Goal: Task Accomplishment & Management: Use online tool/utility

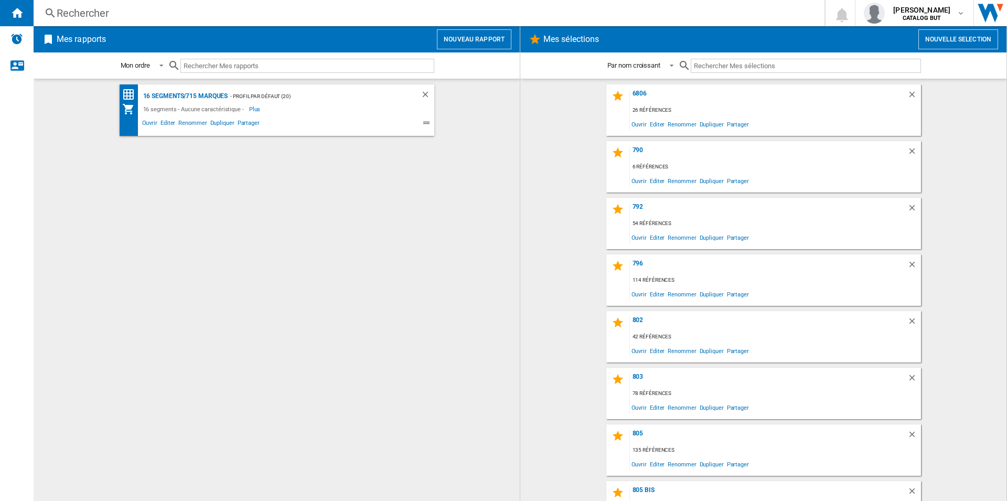
click at [479, 36] on button "Nouveau rapport" at bounding box center [474, 39] width 75 height 20
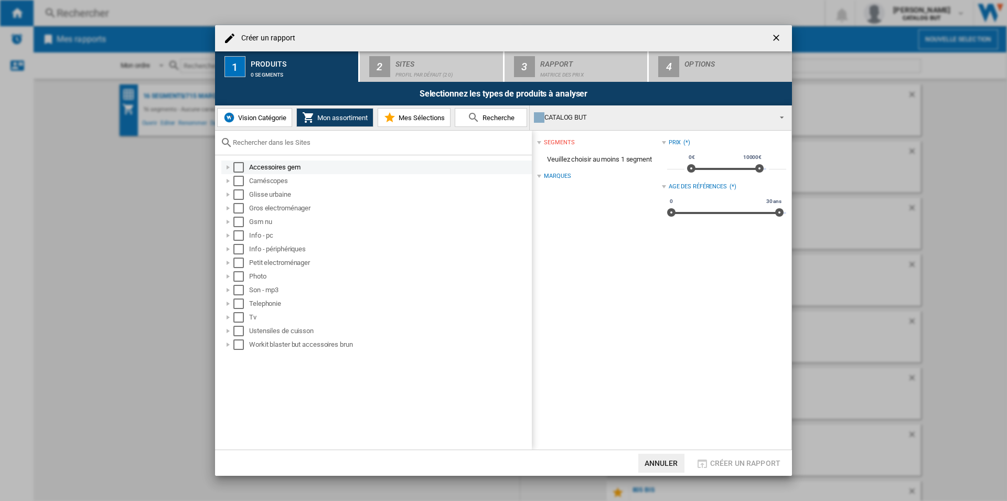
click at [262, 168] on div "Accessoires gem" at bounding box center [389, 167] width 281 height 10
click at [228, 167] on div at bounding box center [228, 167] width 10 height 10
click at [238, 167] on div "Select" at bounding box center [238, 167] width 10 height 10
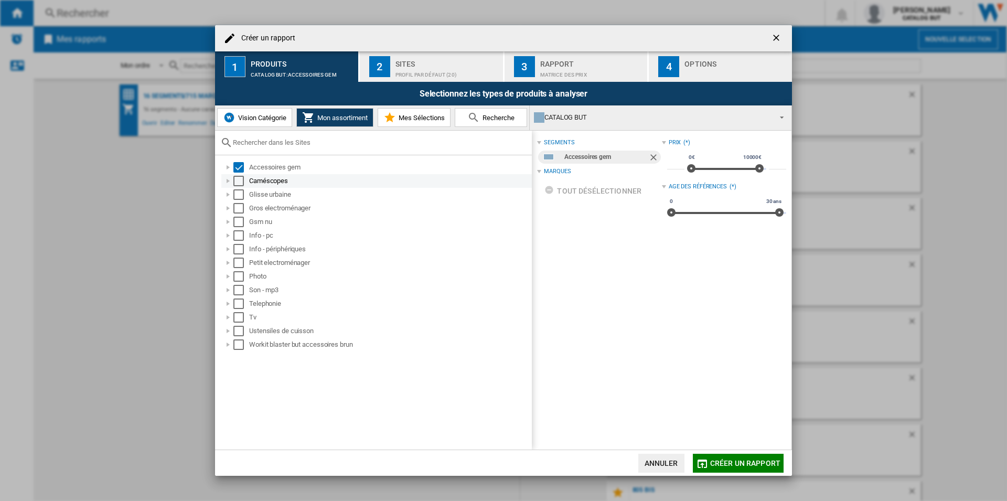
click at [241, 177] on div "Select" at bounding box center [238, 181] width 10 height 10
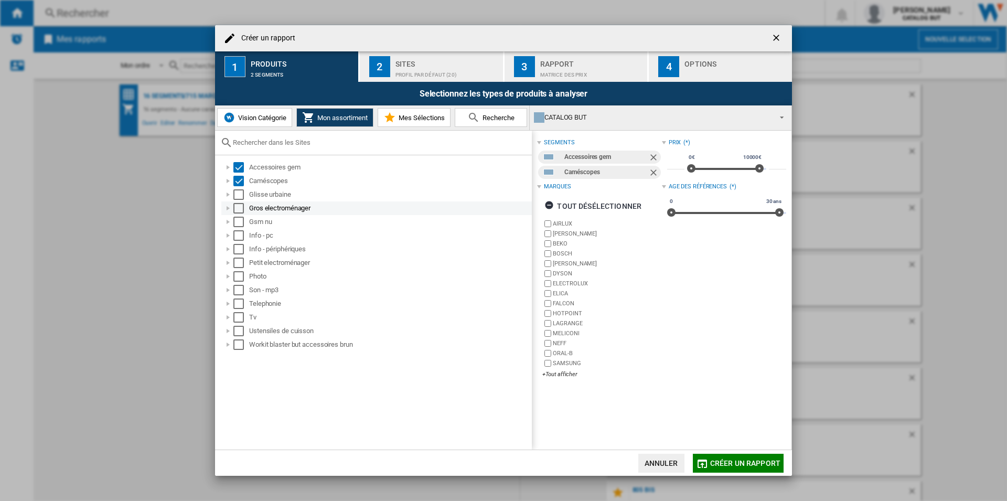
click at [241, 204] on div "Select" at bounding box center [238, 208] width 10 height 10
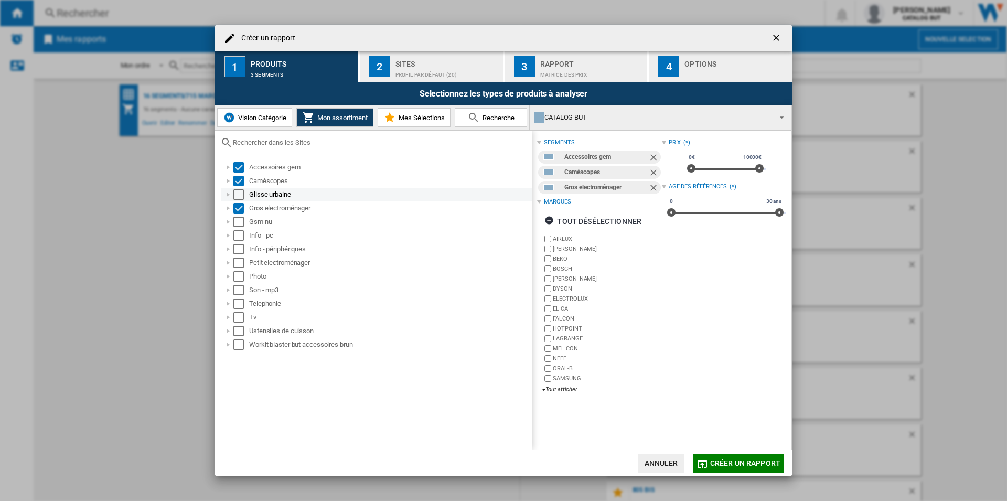
click at [239, 195] on div "Select" at bounding box center [238, 194] width 10 height 10
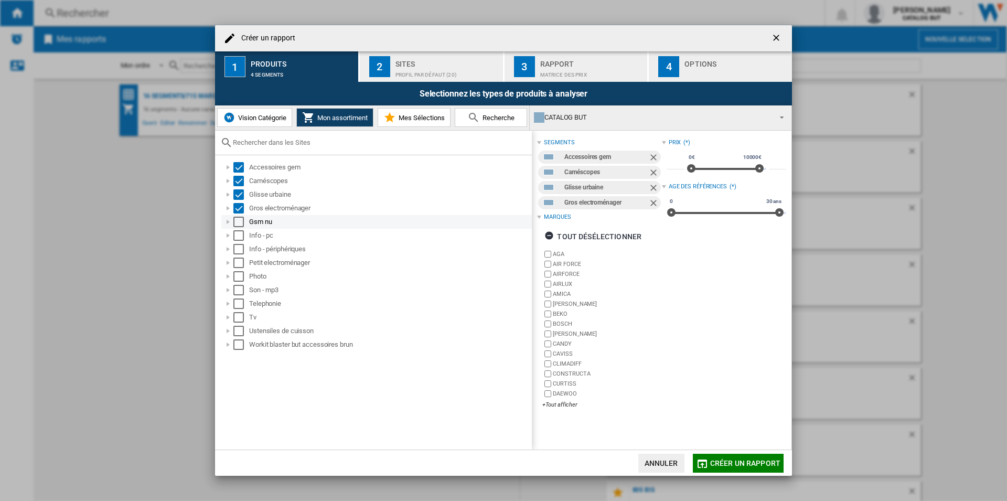
click at [240, 219] on div "Select" at bounding box center [238, 222] width 10 height 10
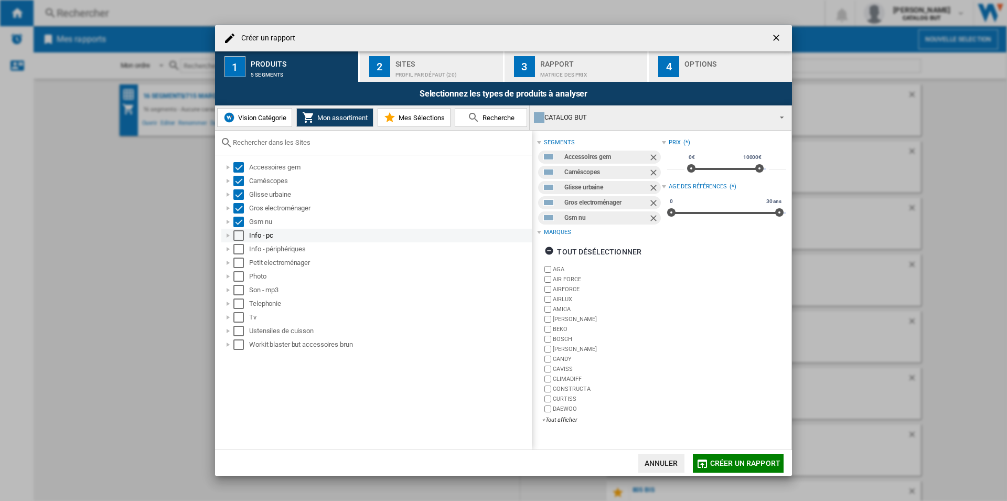
click at [239, 238] on div "Select" at bounding box center [238, 235] width 10 height 10
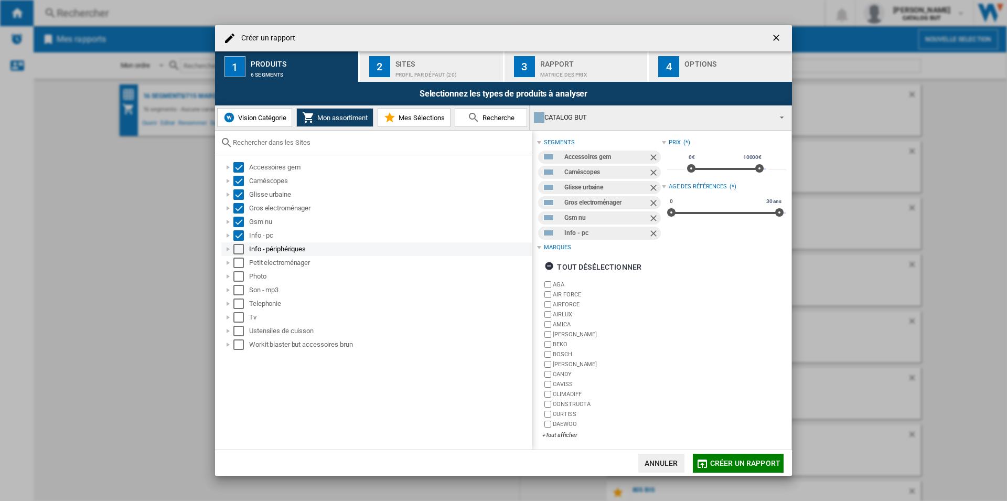
click at [240, 250] on div "Select" at bounding box center [238, 249] width 10 height 10
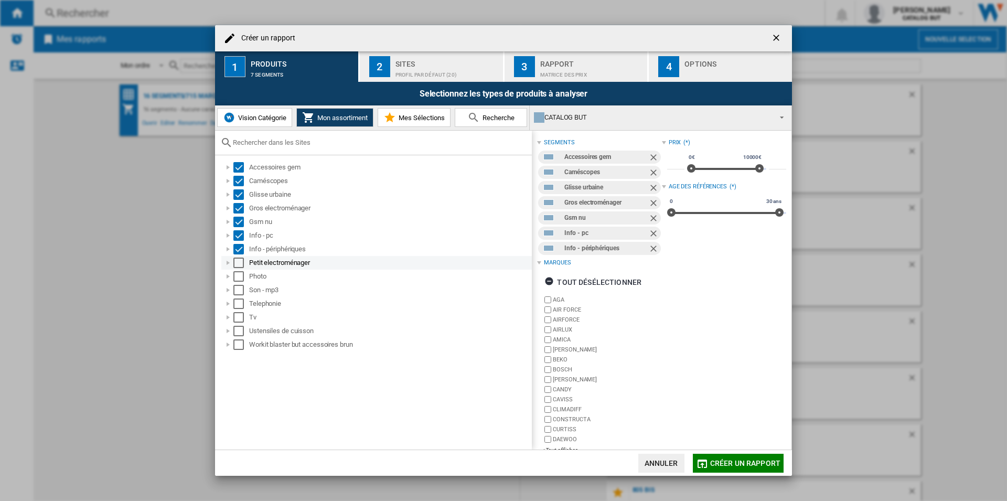
click at [238, 267] on div "Select" at bounding box center [238, 263] width 10 height 10
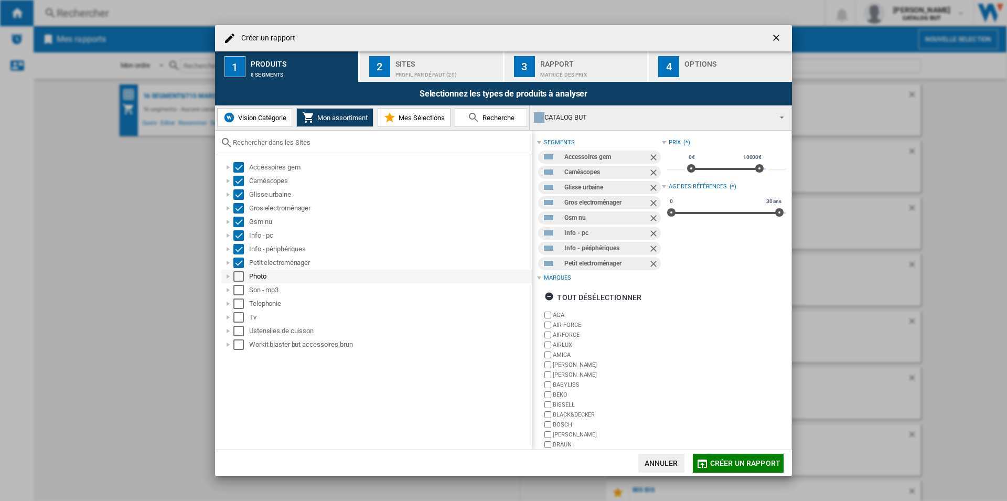
click at [238, 272] on div "Select" at bounding box center [238, 276] width 10 height 10
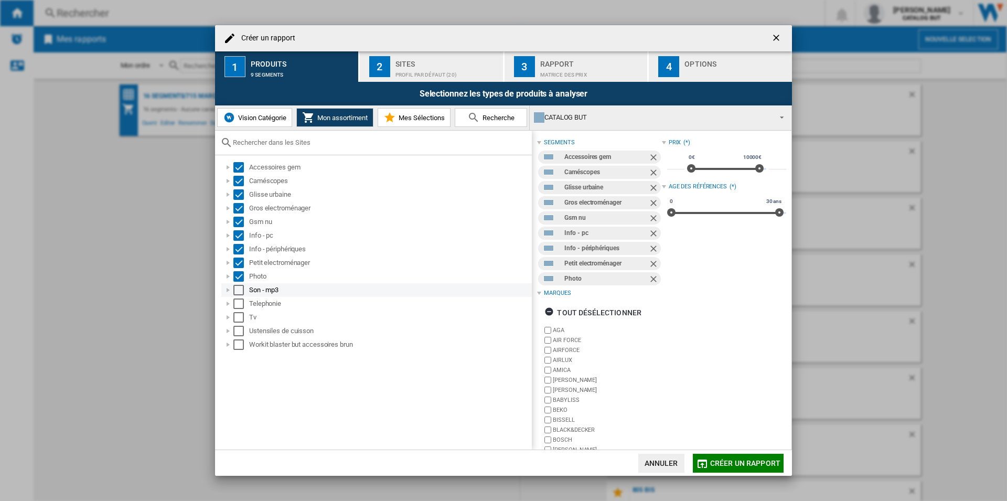
click at [240, 288] on div "Select" at bounding box center [238, 290] width 10 height 10
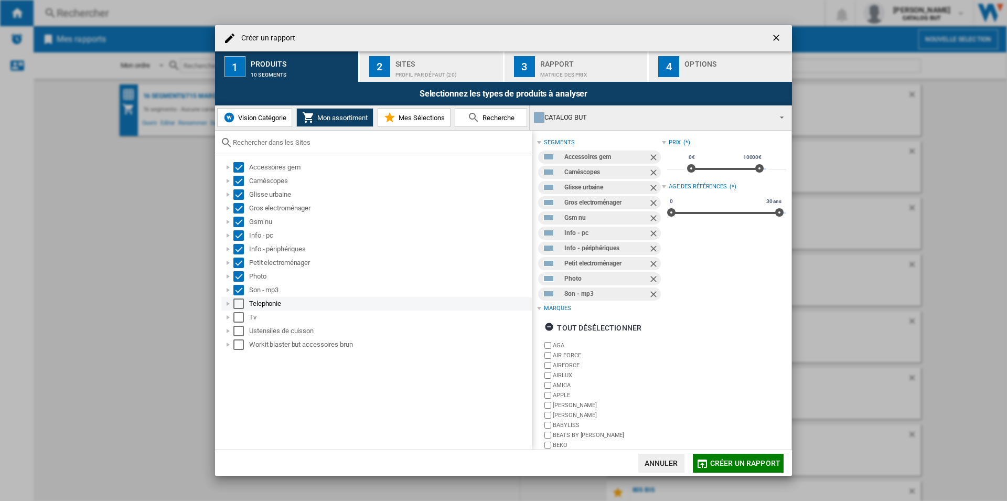
click at [239, 308] on div "Select" at bounding box center [238, 304] width 10 height 10
click at [238, 315] on div "Select" at bounding box center [238, 317] width 10 height 10
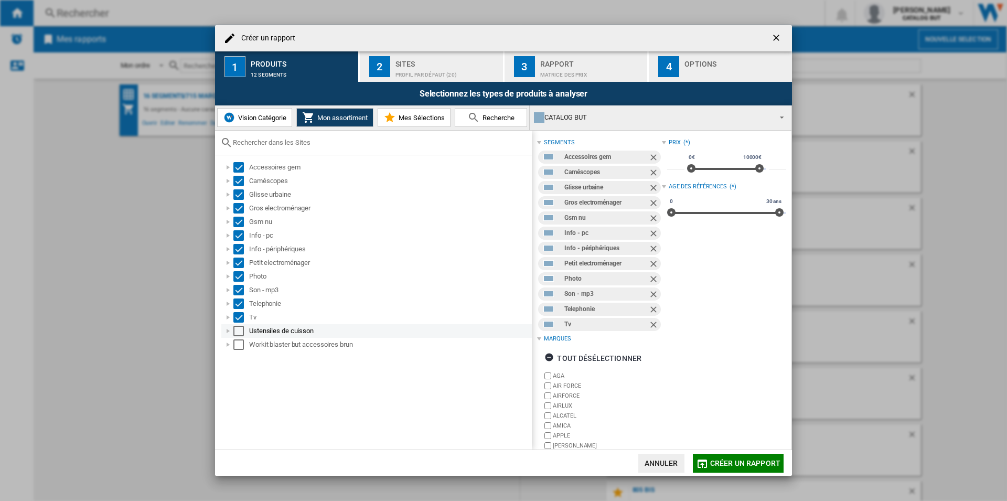
click at [236, 330] on div "Select" at bounding box center [238, 331] width 10 height 10
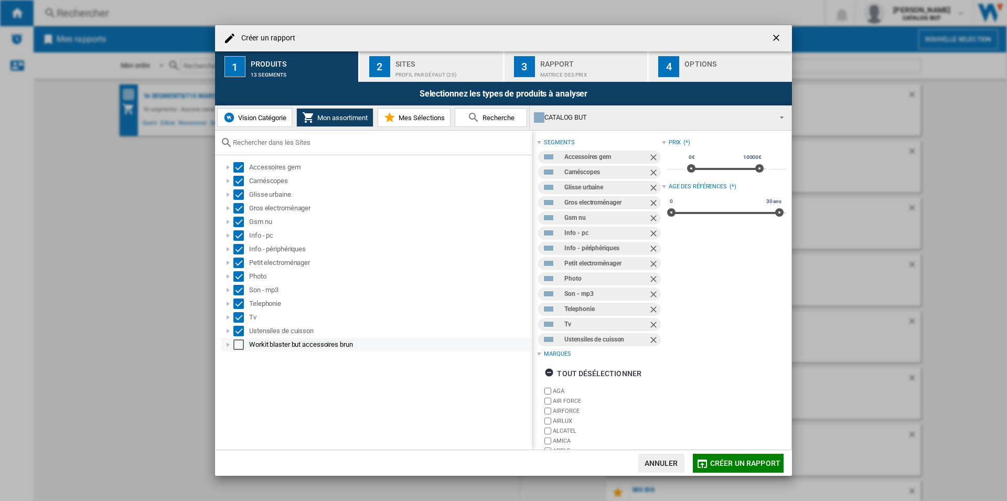
click at [238, 344] on div "Select" at bounding box center [238, 344] width 10 height 10
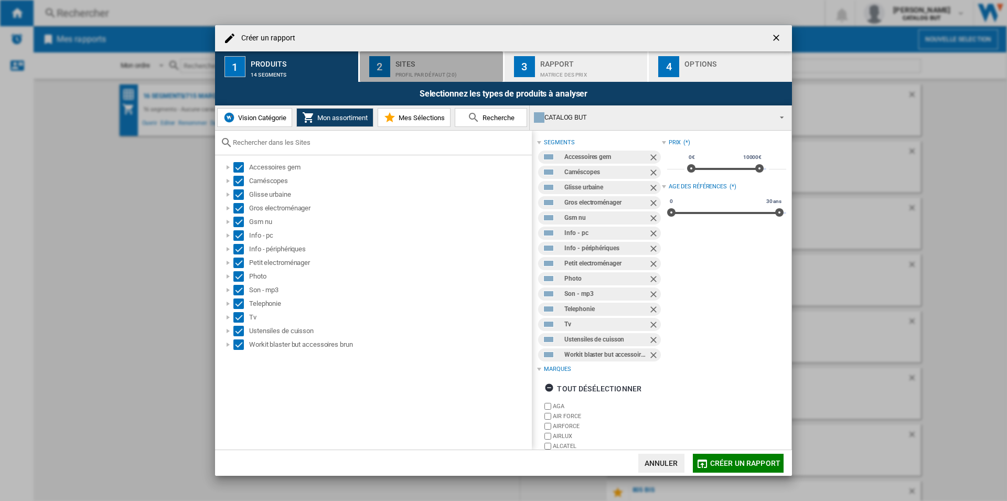
click at [427, 60] on div "Sites" at bounding box center [447, 61] width 103 height 11
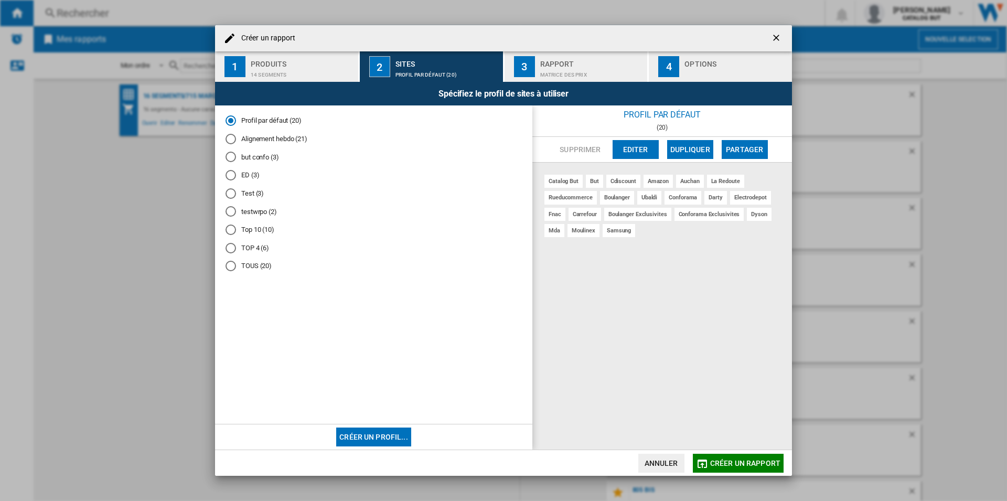
click at [236, 140] on md-radio-button "Alignement hebdo (21)" at bounding box center [374, 139] width 296 height 10
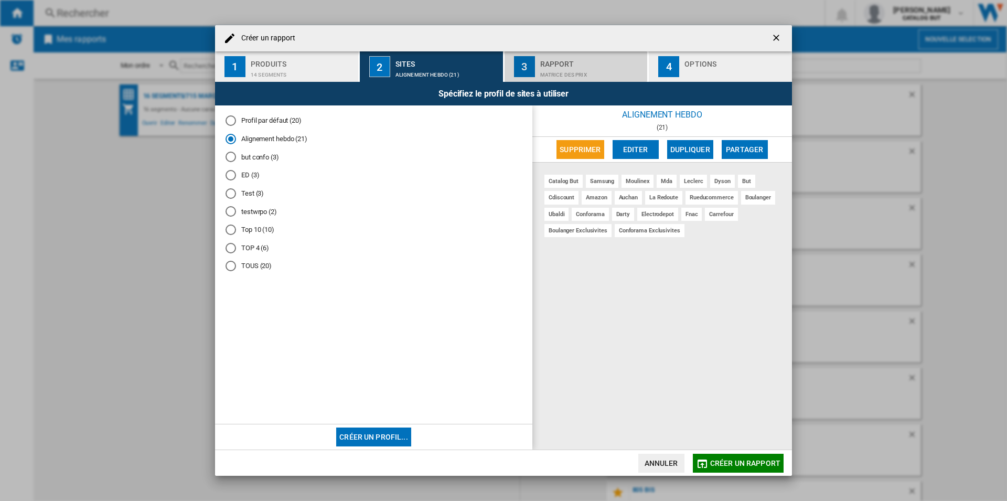
click at [563, 57] on div "Rapport" at bounding box center [591, 61] width 103 height 11
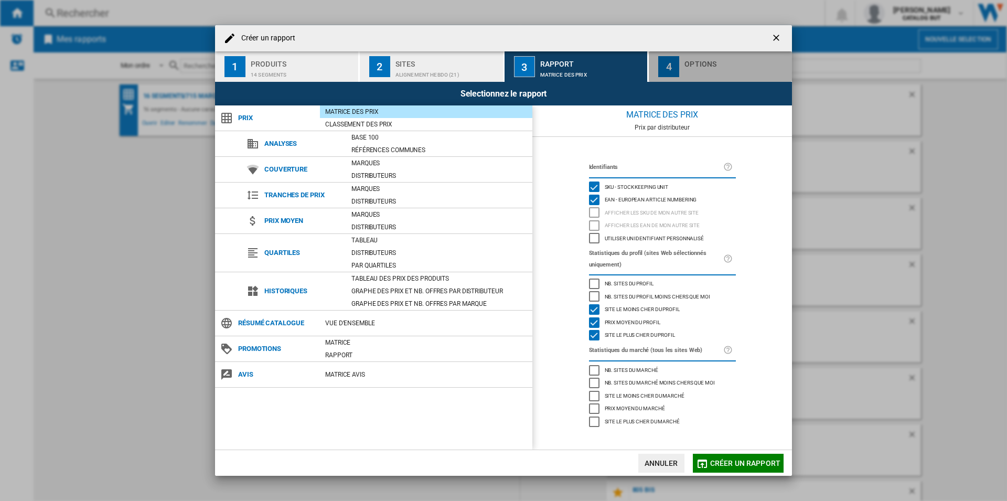
click at [688, 57] on div "Options" at bounding box center [736, 61] width 103 height 11
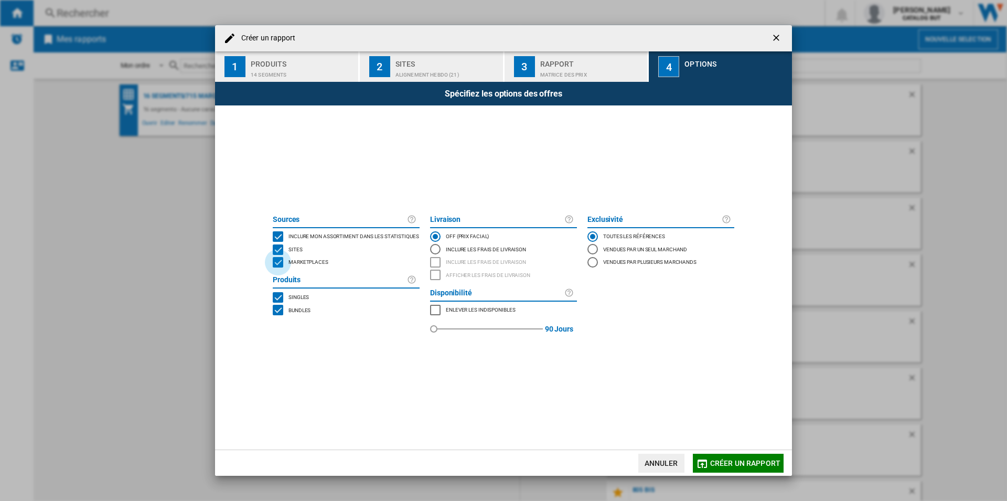
click at [274, 262] on div "MARKETPLACES" at bounding box center [278, 262] width 10 height 10
click at [742, 466] on span "Créer un rapport" at bounding box center [745, 463] width 70 height 8
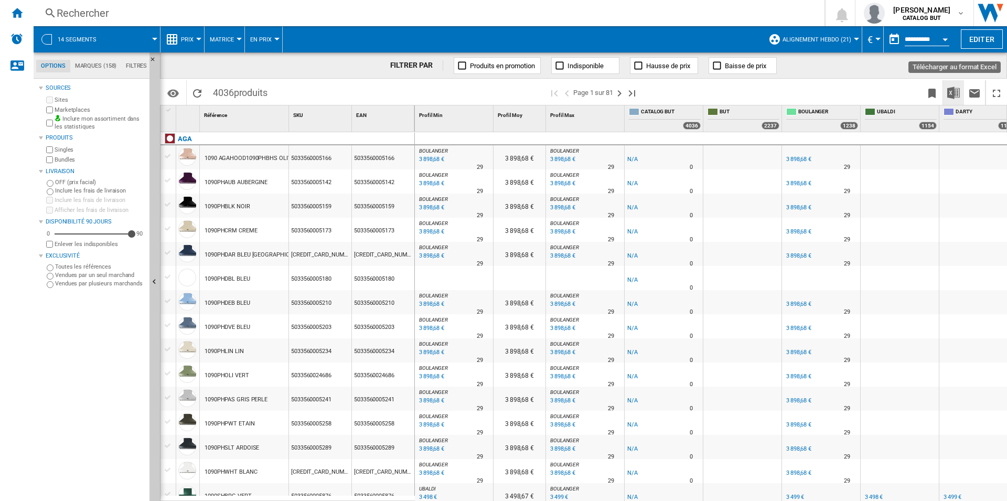
click at [958, 95] on img "Télécharger au format Excel" at bounding box center [954, 93] width 13 height 13
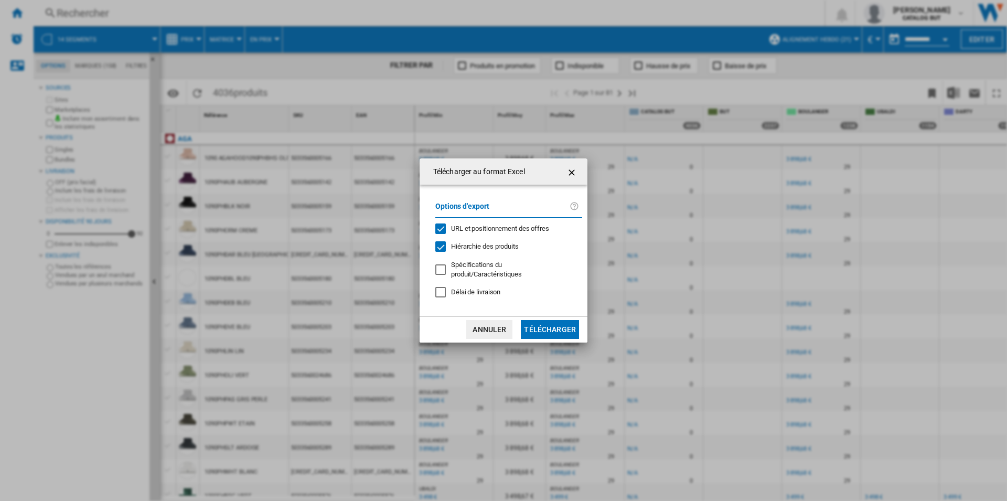
click at [480, 228] on div "URL et positionnement des offres" at bounding box center [500, 228] width 98 height 9
click at [554, 331] on button "Télécharger" at bounding box center [550, 329] width 58 height 19
